Goal: Navigation & Orientation: Understand site structure

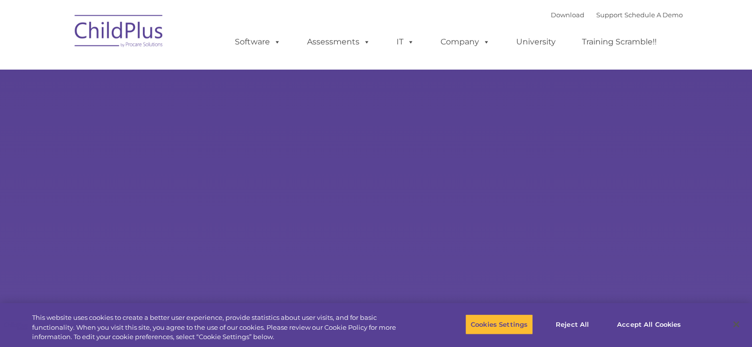
select select "MEDIUM"
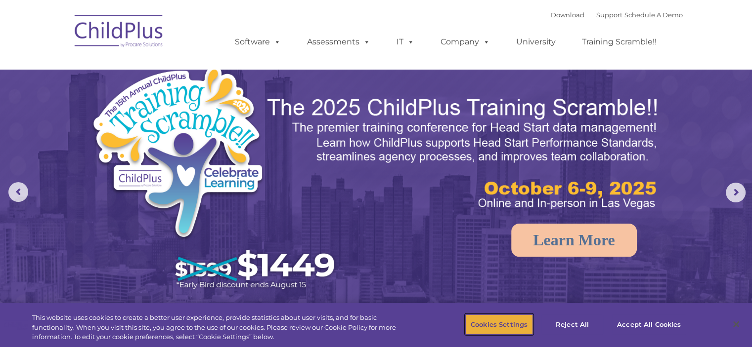
click at [514, 321] on button "Cookies Settings" at bounding box center [499, 324] width 68 height 21
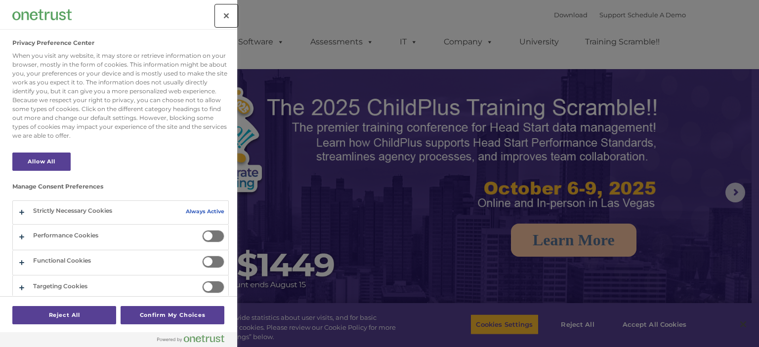
click at [221, 15] on button "Close" at bounding box center [226, 16] width 22 height 22
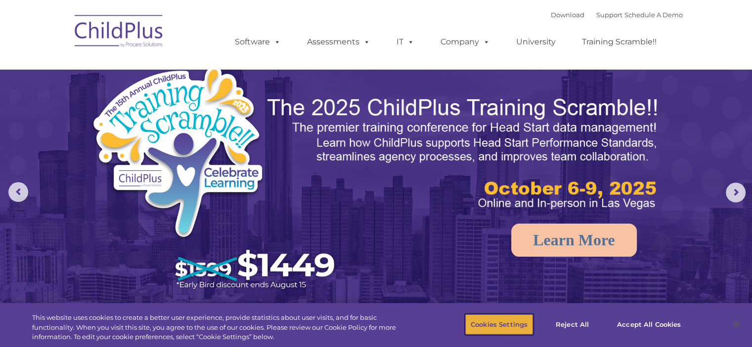
click at [496, 325] on button "Cookies Settings" at bounding box center [499, 324] width 68 height 21
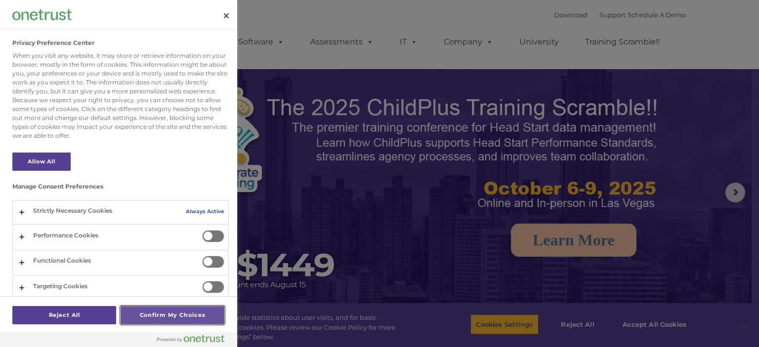
click at [148, 317] on button "Confirm My Choices" at bounding box center [173, 315] width 104 height 18
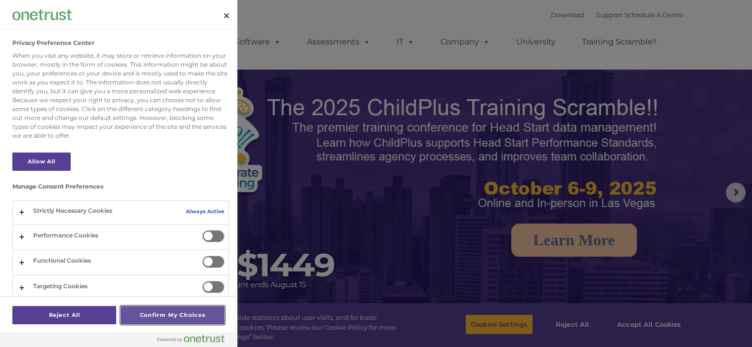
click at [148, 317] on button "Confirm My Choices" at bounding box center [173, 315] width 104 height 18
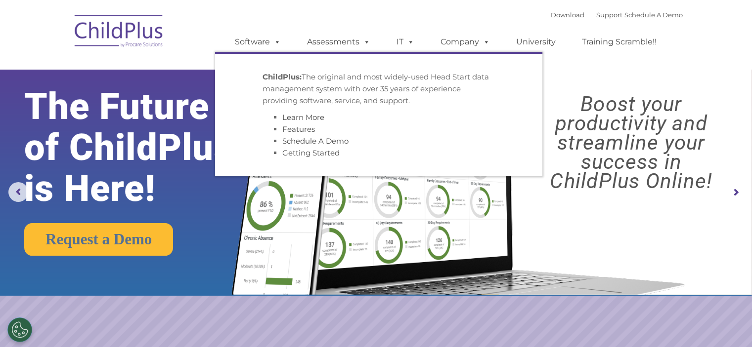
click at [563, 221] on img at bounding box center [455, 167] width 471 height 255
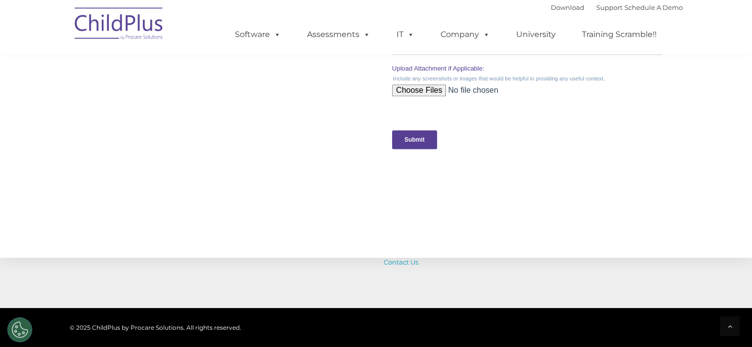
scroll to position [1108, 0]
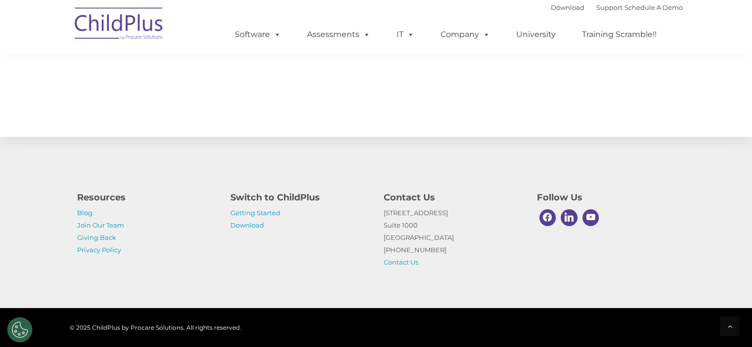
click at [327, 252] on div "Resources Blog Join Our Team Giving Back Privacy Policy Switch to ChildPlus Get…" at bounding box center [376, 227] width 613 height 83
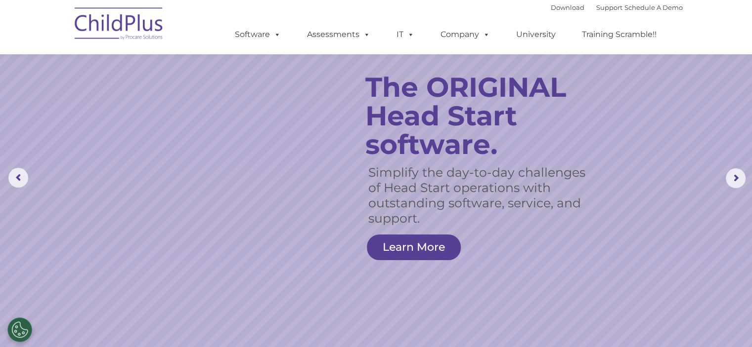
scroll to position [0, 0]
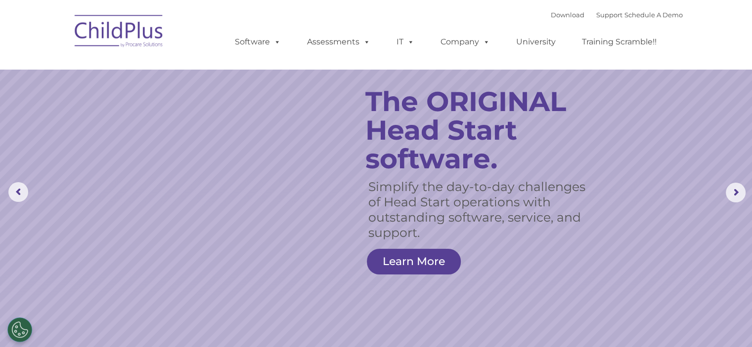
click at [120, 32] on img at bounding box center [119, 32] width 99 height 49
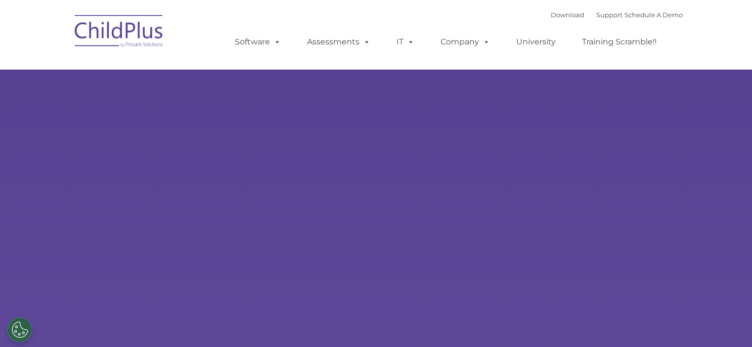
select select "MEDIUM"
